Goal: Navigation & Orientation: Find specific page/section

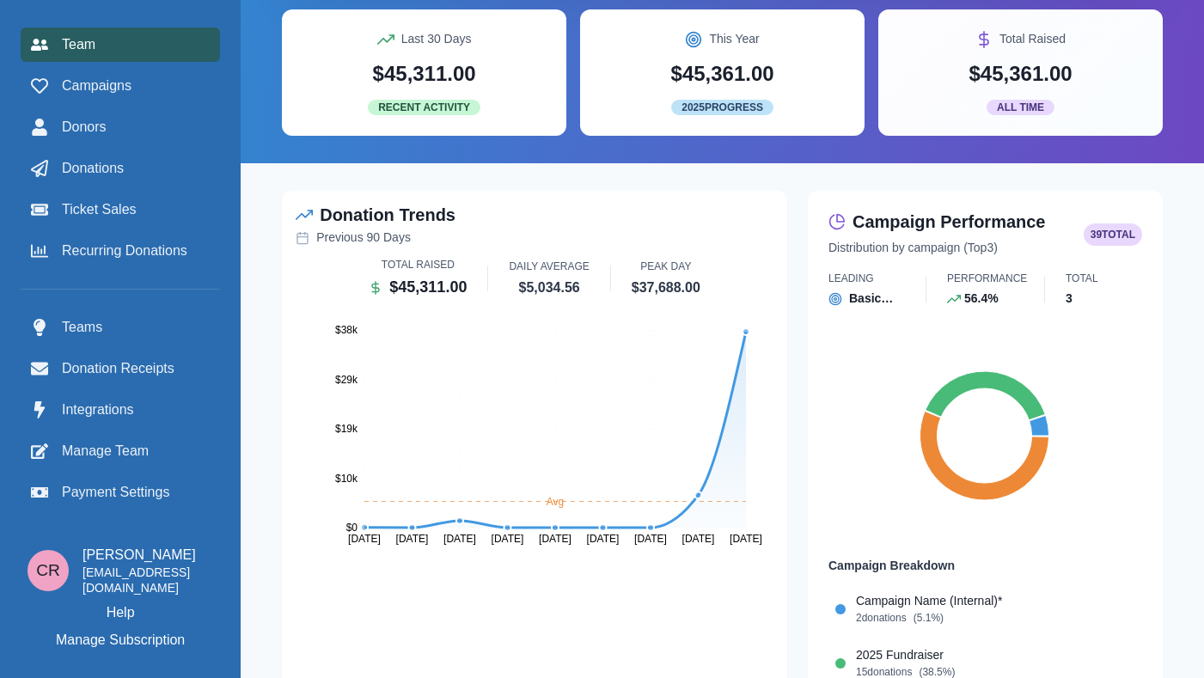
scroll to position [159, 0]
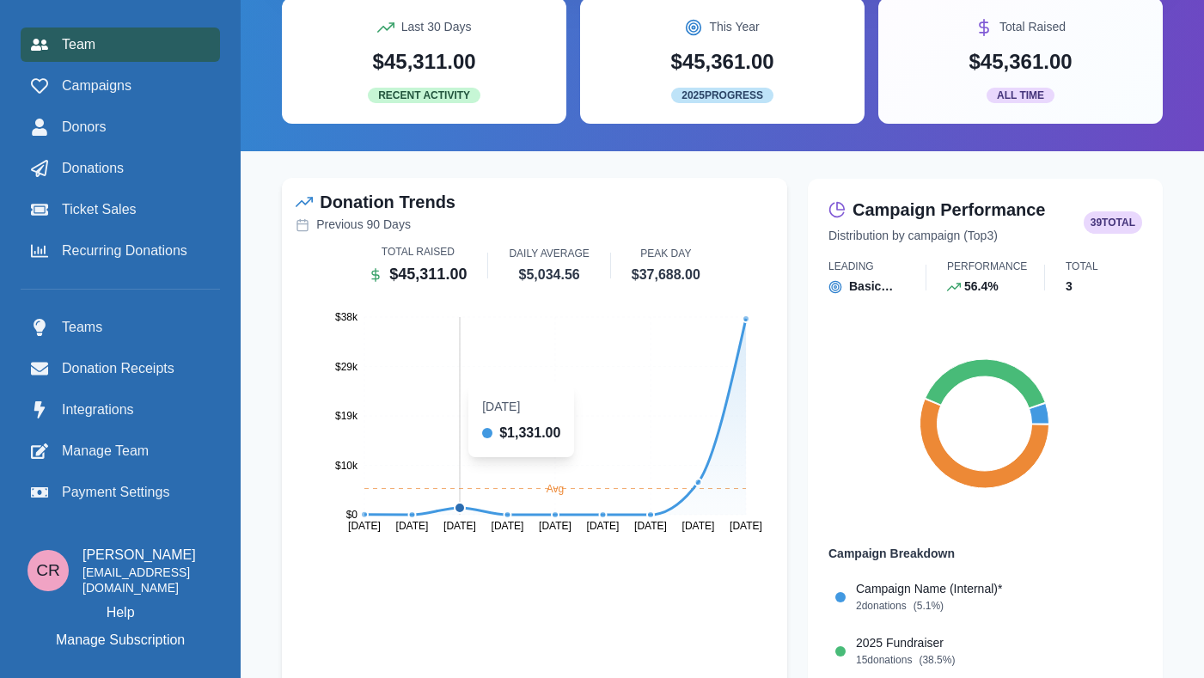
scroll to position [178, 0]
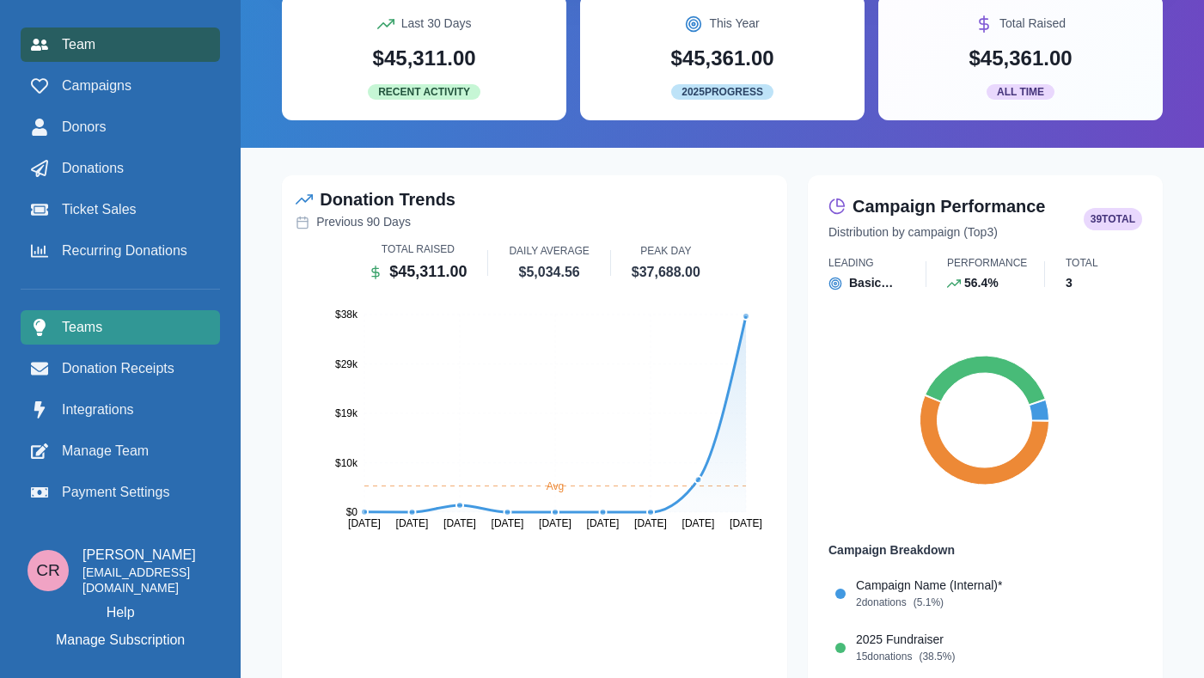
click at [95, 334] on span "Teams" at bounding box center [82, 327] width 40 height 21
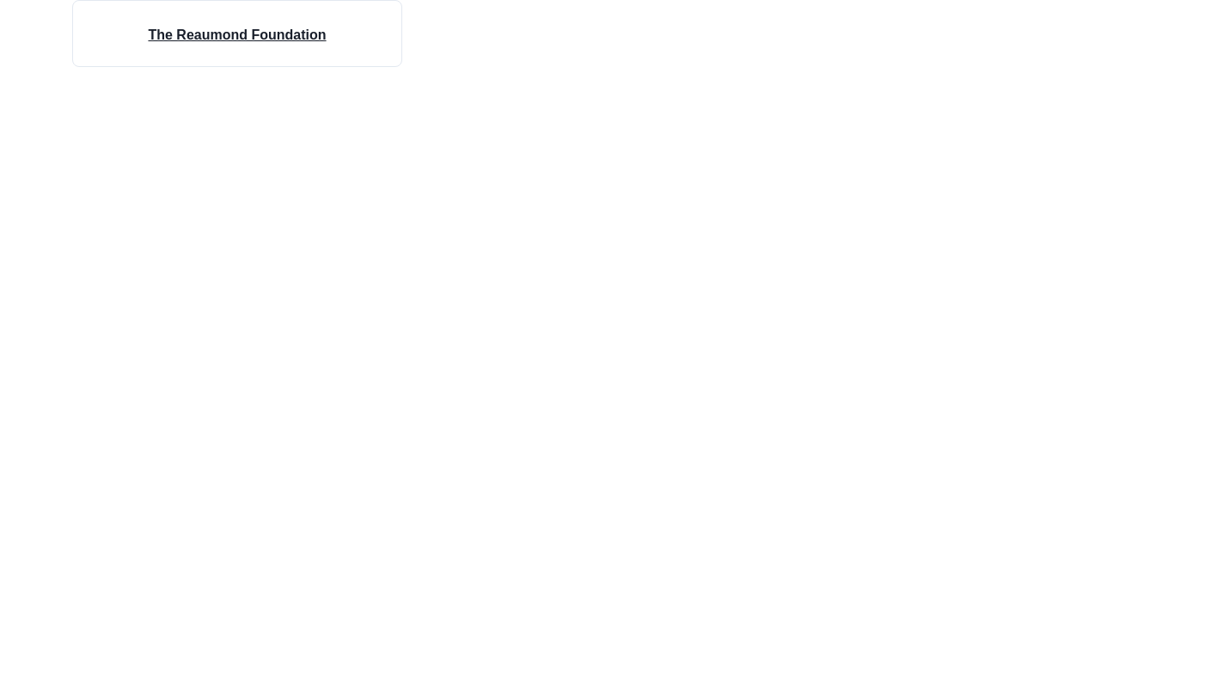
click at [171, 46] on div "The Reaumond Foundation" at bounding box center [236, 33] width 219 height 65
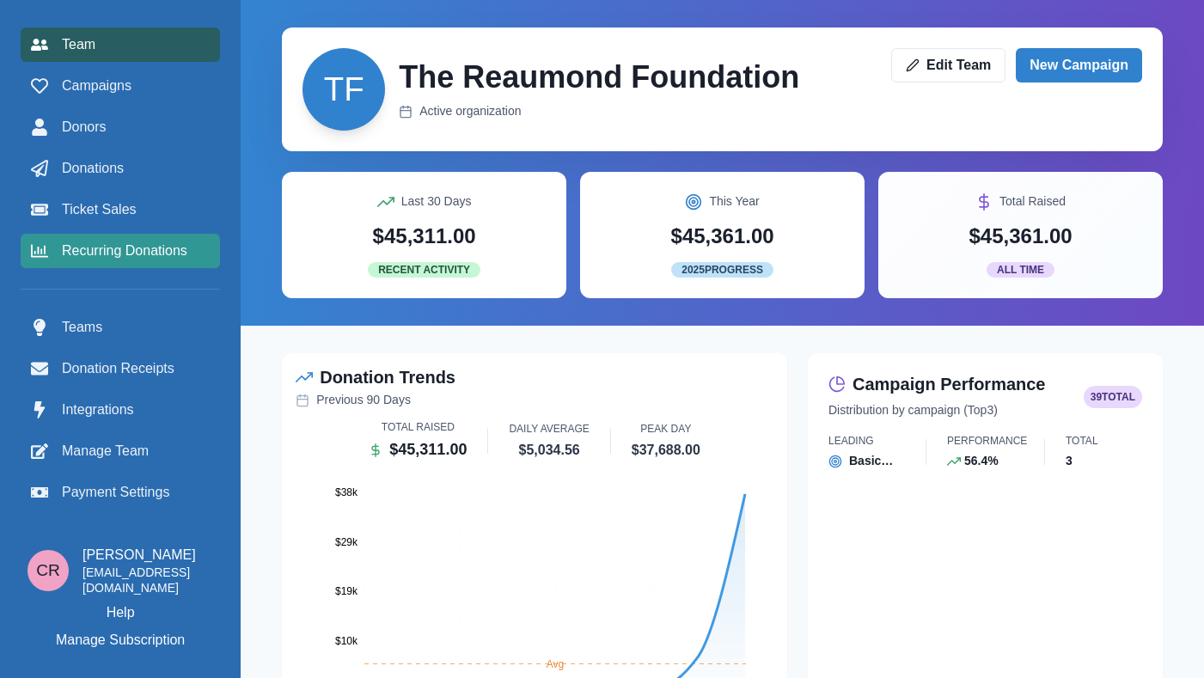
click at [88, 245] on span "Recurring Donations" at bounding box center [124, 251] width 125 height 21
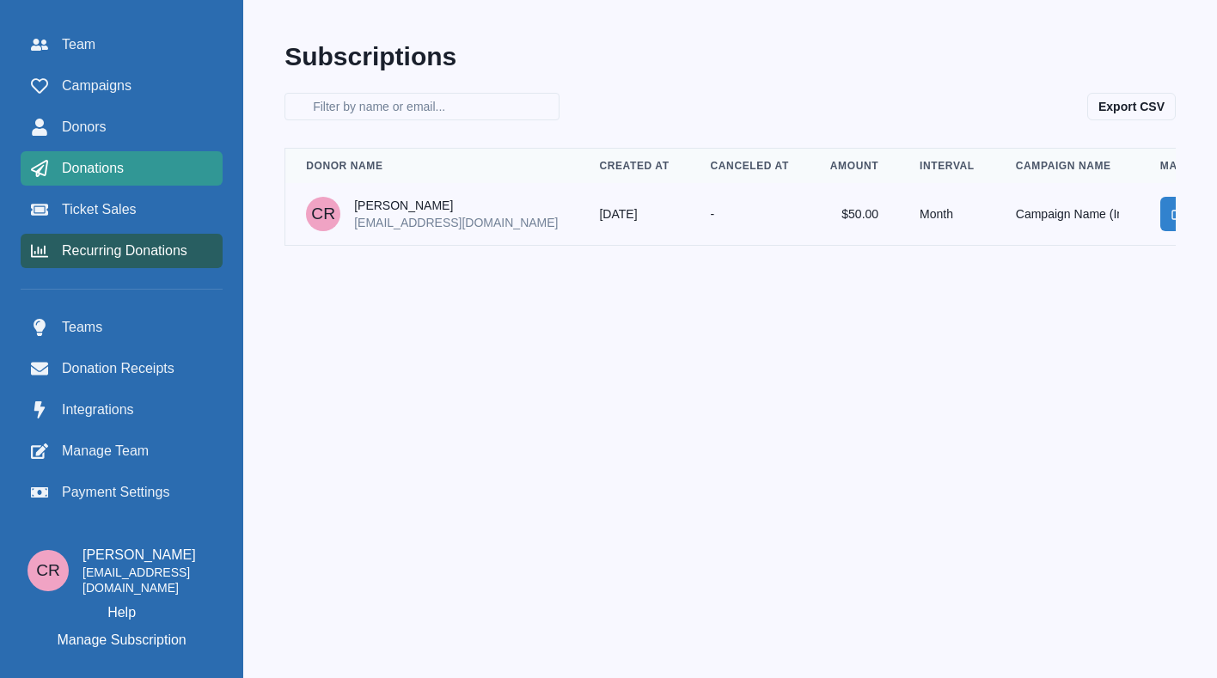
click at [99, 171] on span "Donations" at bounding box center [93, 168] width 62 height 21
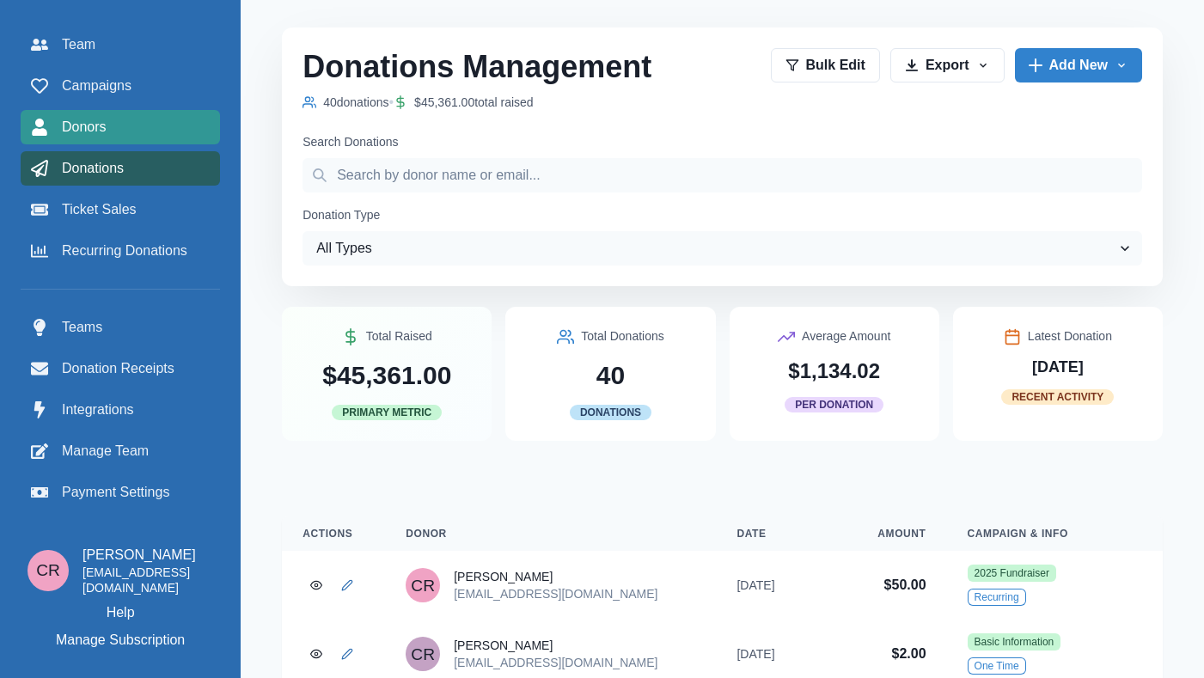
click at [98, 114] on link "Donors" at bounding box center [120, 127] width 199 height 34
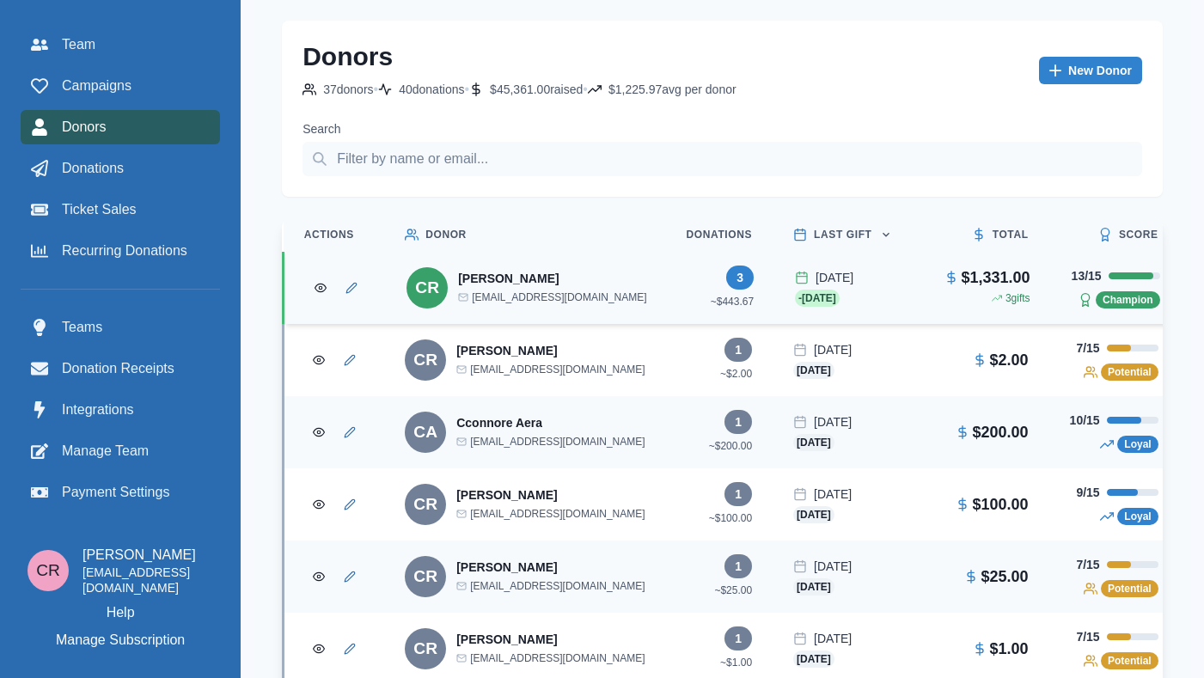
scroll to position [29, 0]
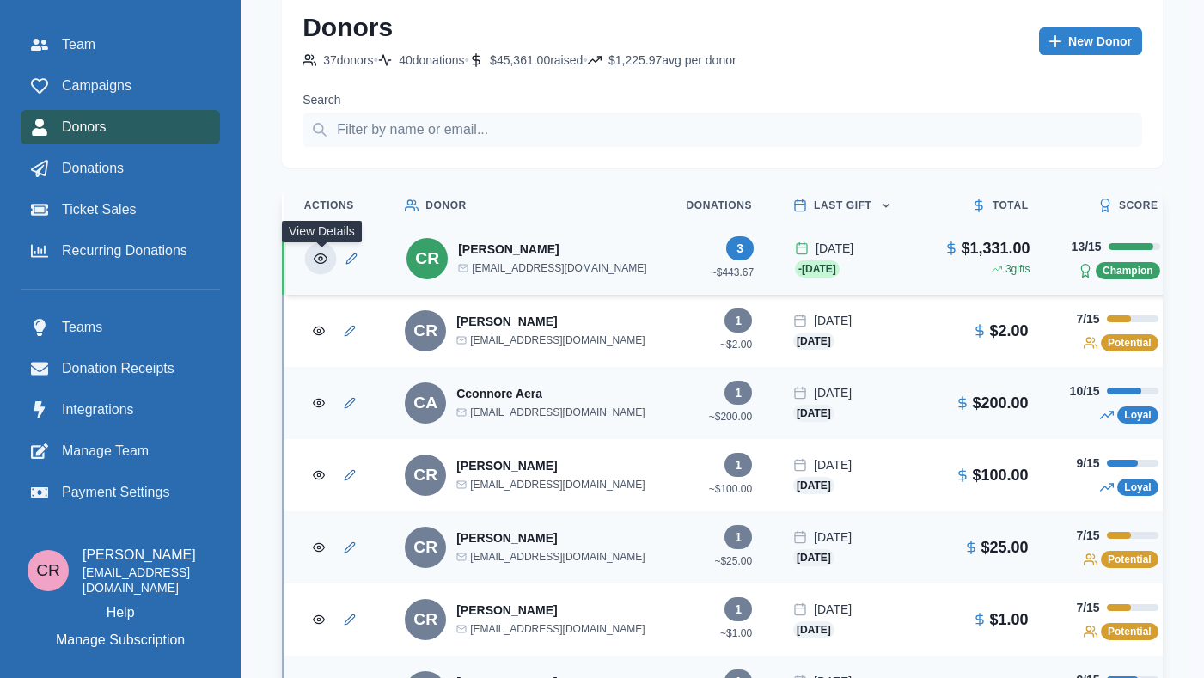
click at [329, 256] on button "View Donor" at bounding box center [321, 259] width 32 height 32
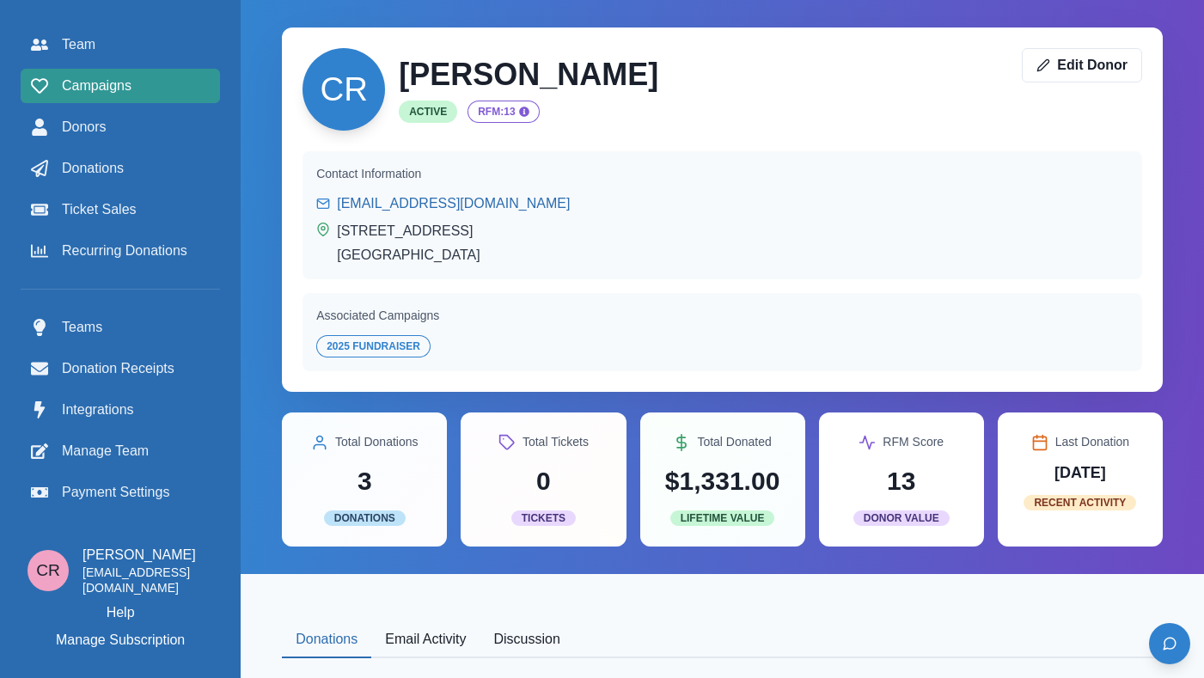
click at [108, 87] on span "Campaigns" at bounding box center [97, 86] width 70 height 21
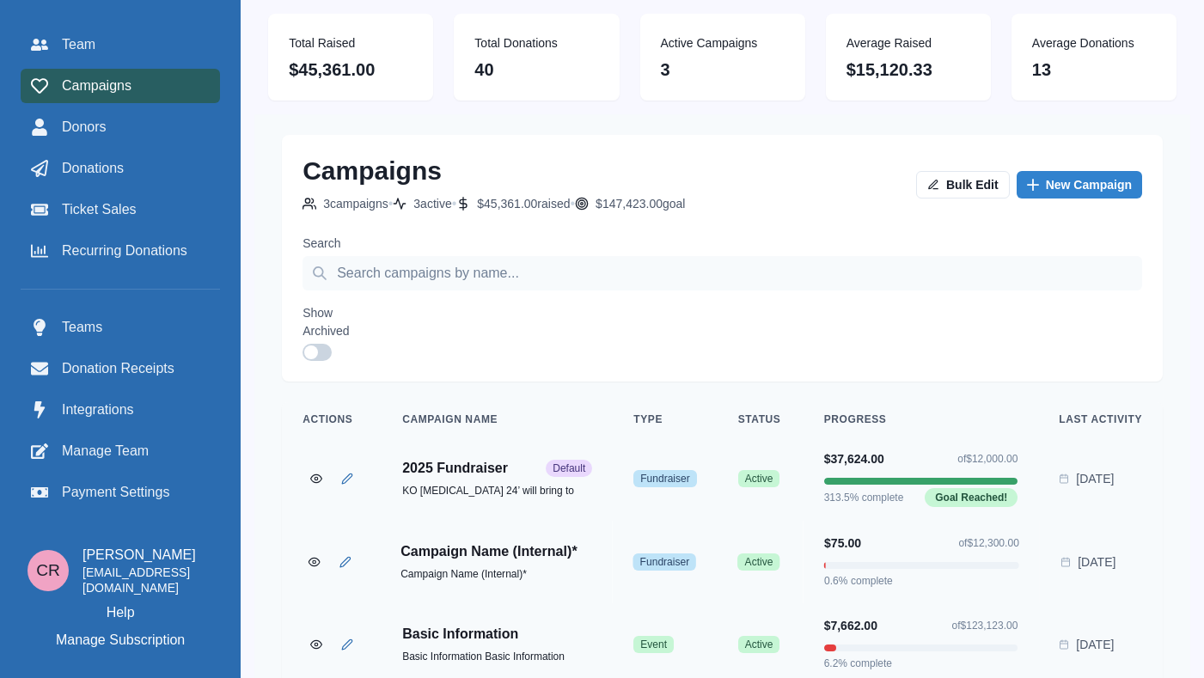
scroll to position [61, 0]
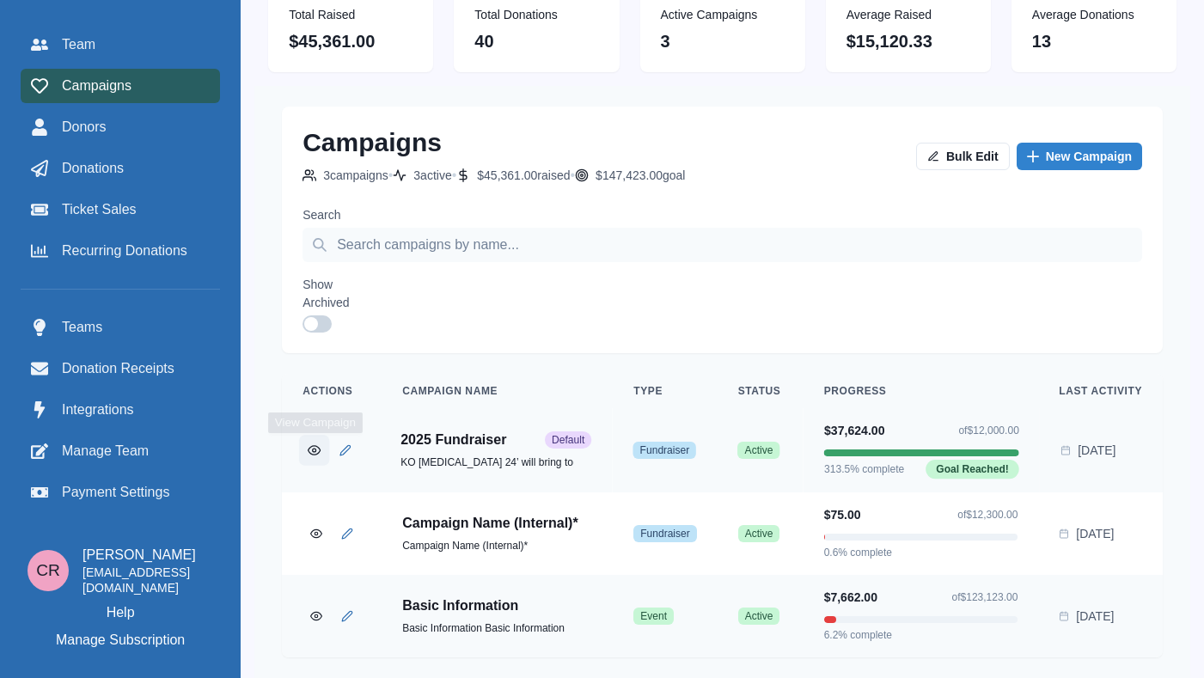
click at [308, 435] on button "View Campaign" at bounding box center [314, 450] width 30 height 30
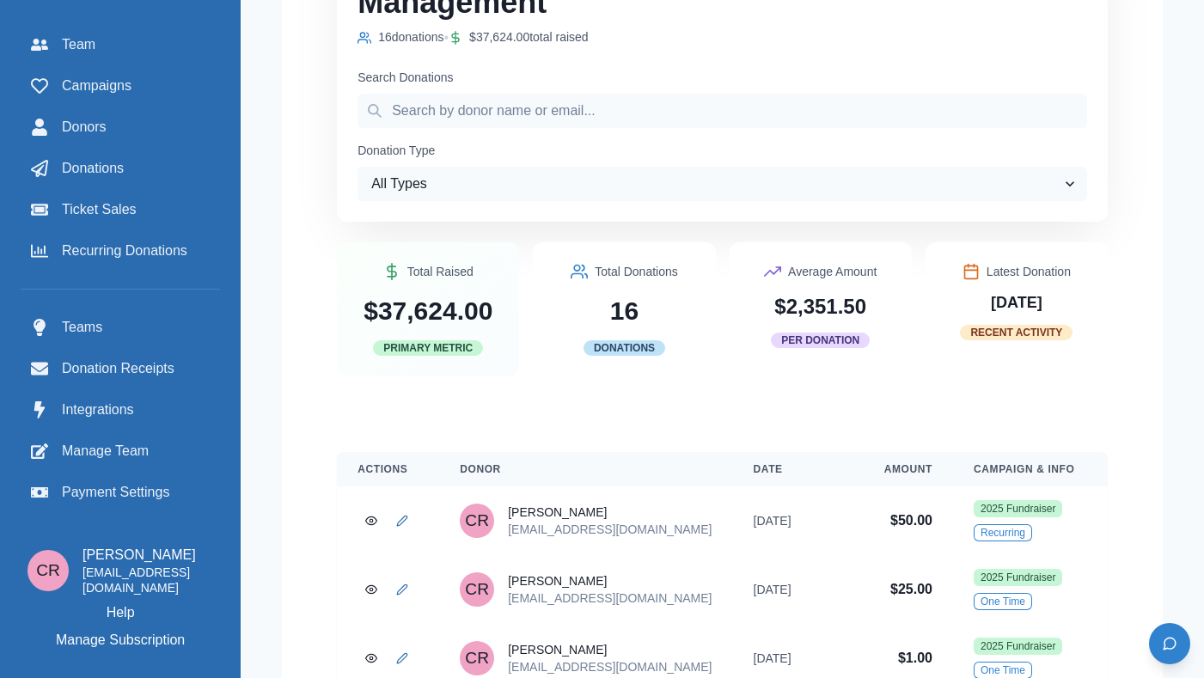
scroll to position [421, 0]
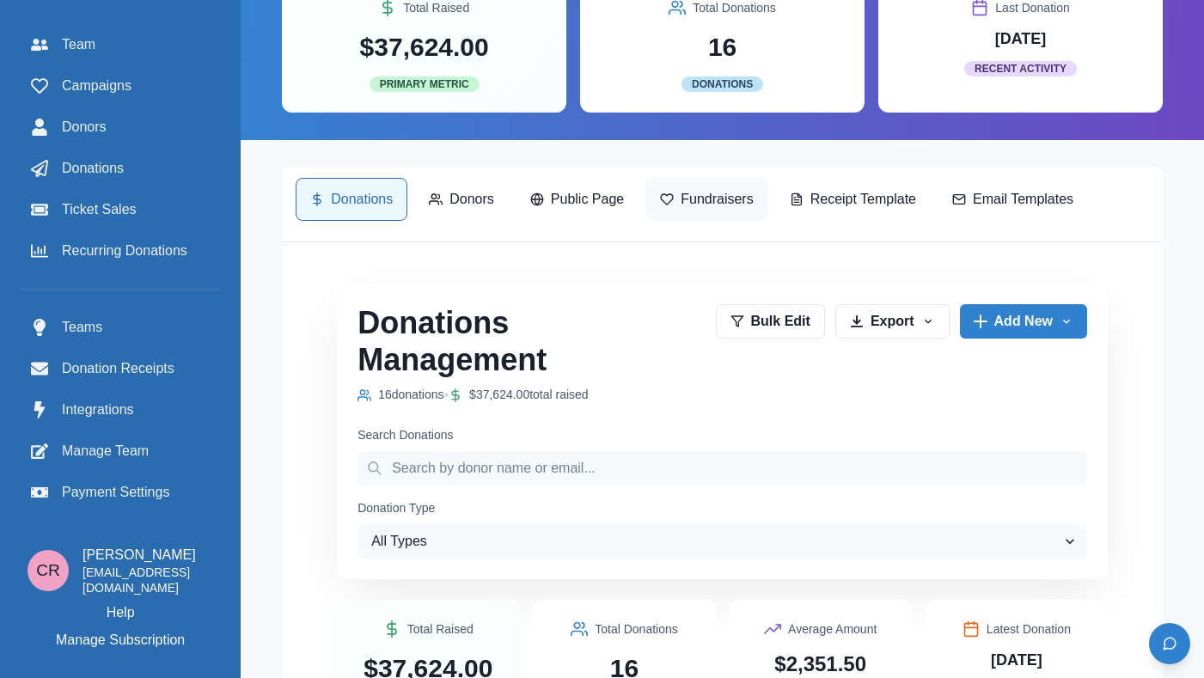
click at [585, 180] on button "Public Page" at bounding box center [577, 199] width 123 height 43
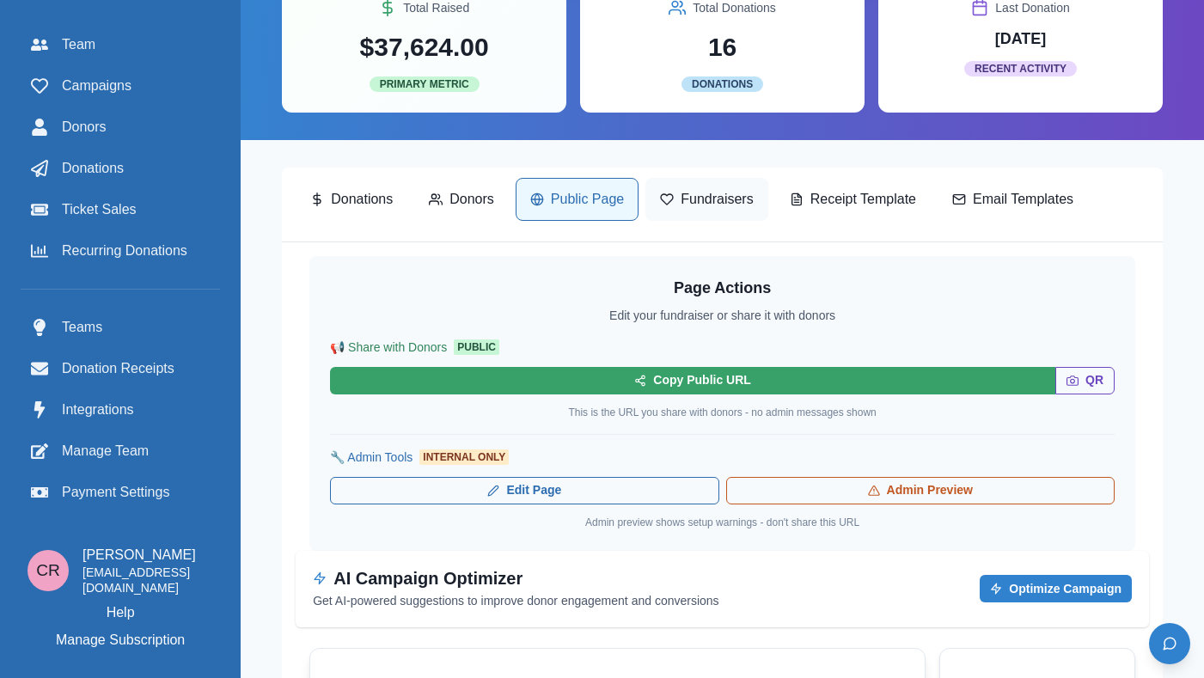
click at [693, 205] on p "Fundraisers" at bounding box center [717, 199] width 72 height 21
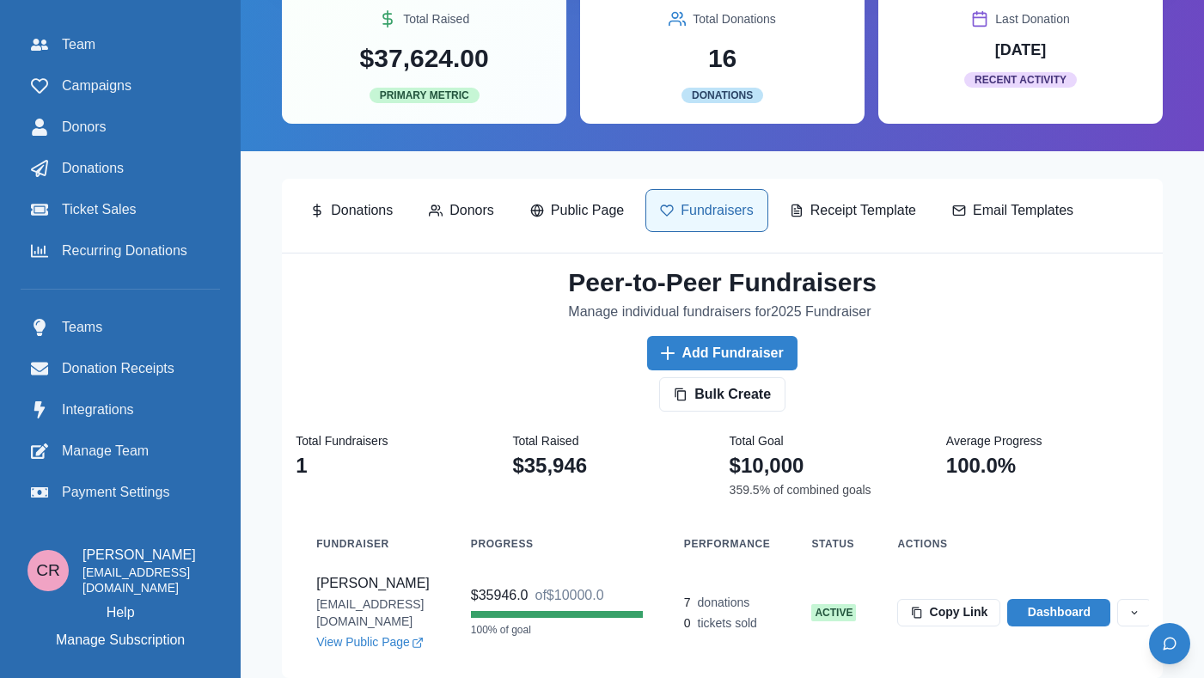
scroll to position [410, 0]
click at [746, 241] on div "Donations Donors Public Page Fundraisers Receipt Template Email Templates" at bounding box center [722, 215] width 853 height 53
click at [759, 263] on div "Peer-to-Peer Fundraisers Manage individual fundraisers for 2025 Fundraiser Add …" at bounding box center [722, 465] width 881 height 424
